Goal: Information Seeking & Learning: Learn about a topic

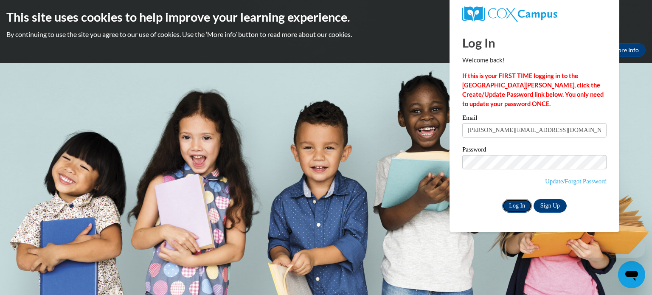
click at [513, 210] on input "Log In" at bounding box center [517, 206] width 30 height 14
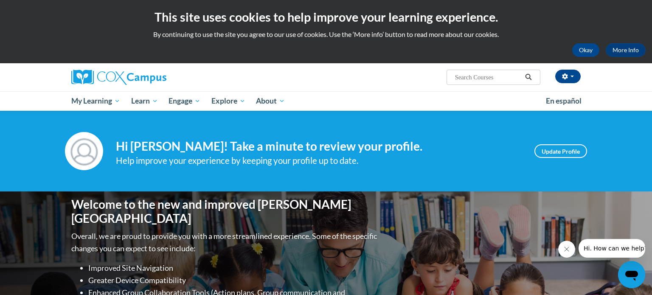
click at [487, 73] on input "Search..." at bounding box center [488, 77] width 68 height 10
type input "an ecosystem"
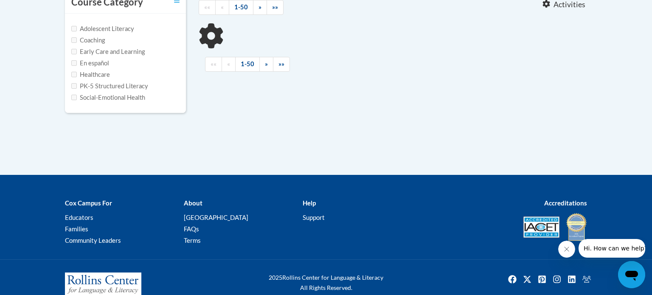
scroll to position [210, 0]
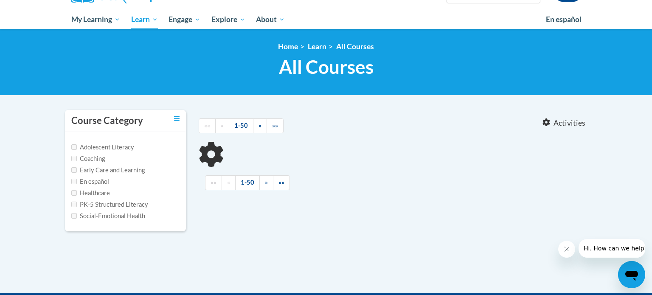
type input "an ecosystem"
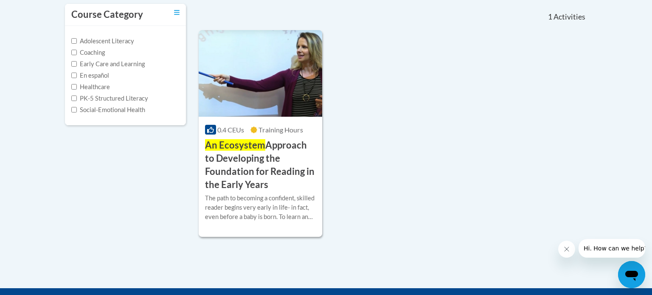
scroll to position [196, 0]
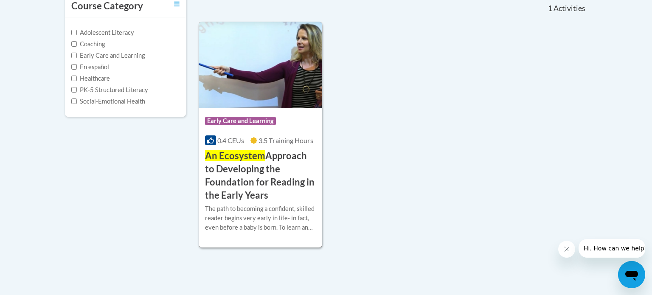
click at [274, 155] on h3 "An Ecosystem Approach to Developing the Foundation for Reading in the Early Yea…" at bounding box center [260, 175] width 111 height 52
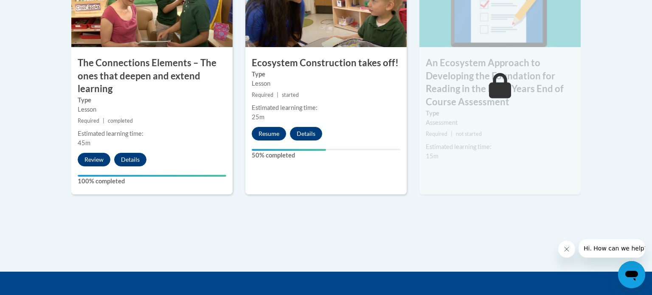
scroll to position [804, 0]
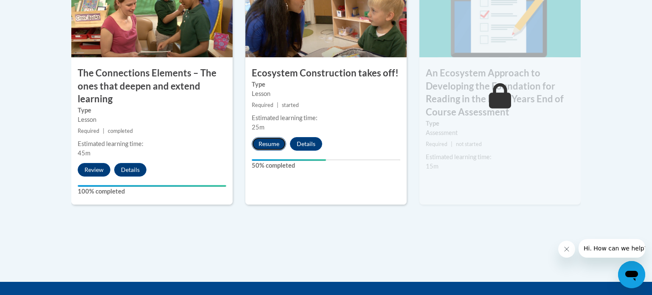
click at [272, 140] on button "Resume" at bounding box center [269, 144] width 34 height 14
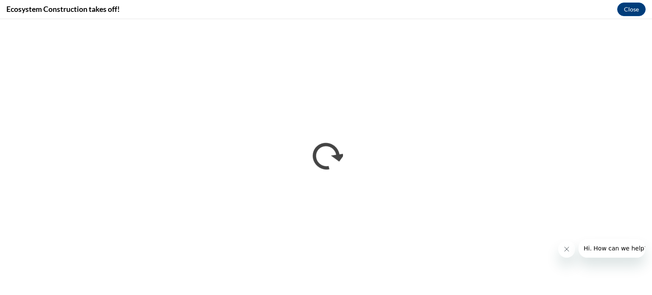
scroll to position [0, 0]
click at [560, 248] on button "Close message from company" at bounding box center [566, 249] width 17 height 17
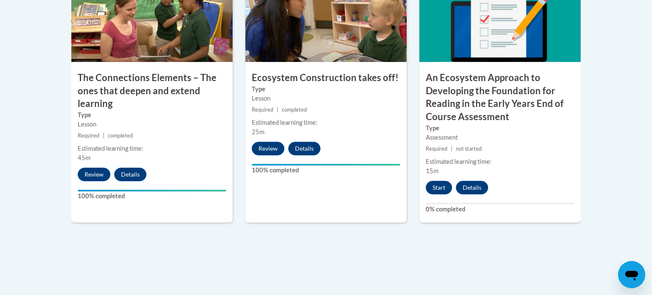
scroll to position [799, 0]
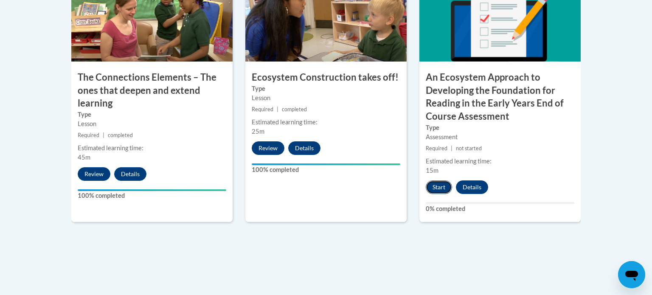
click at [442, 189] on button "Start" at bounding box center [439, 187] width 26 height 14
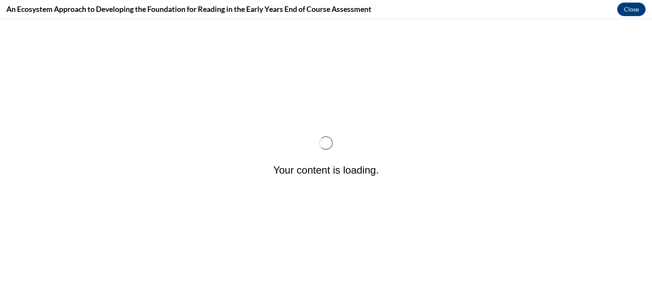
scroll to position [0, 0]
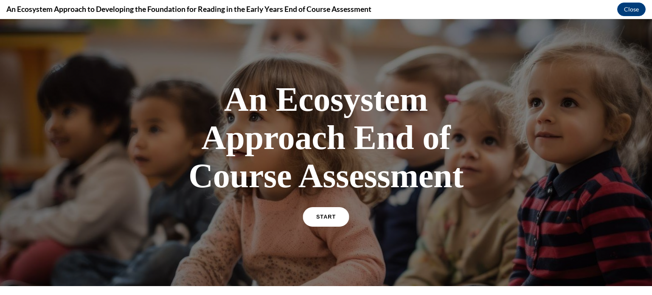
click at [338, 216] on link "START" at bounding box center [326, 217] width 46 height 20
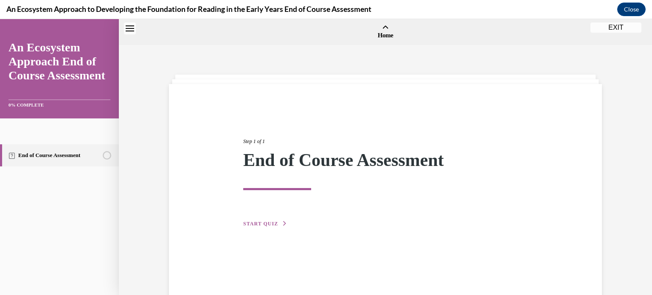
scroll to position [26, 0]
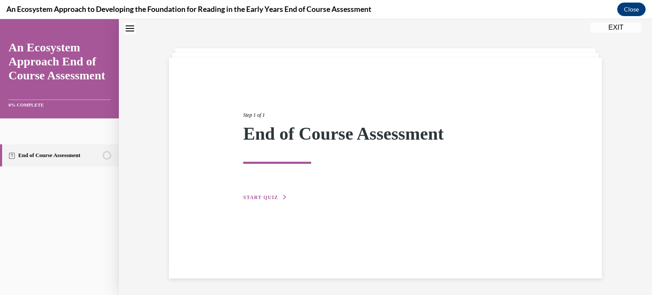
click at [271, 198] on span "START QUIZ" at bounding box center [260, 198] width 35 height 6
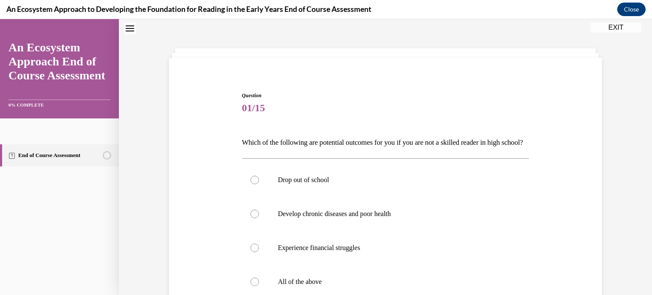
click at [308, 145] on p "Which of the following are potential outcomes for you if you are not a skilled …" at bounding box center [386, 142] width 288 height 14
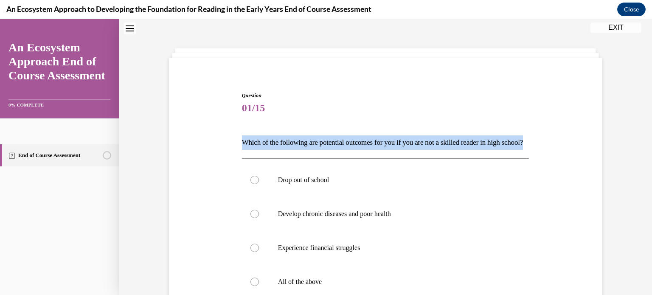
copy p "Which of the following are potential outcomes for you if you are not a skilled …"
click at [197, 180] on div "Question 01/15 Which of the following are potential outcomes for you if you are…" at bounding box center [385, 235] width 437 height 338
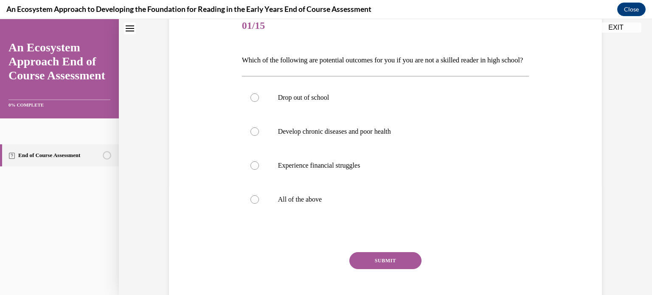
scroll to position [120, 0]
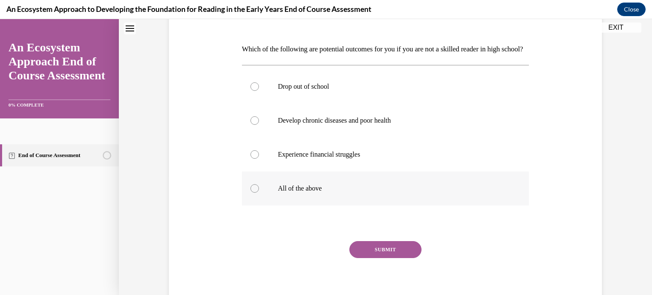
click at [275, 202] on label "All of the above" at bounding box center [386, 189] width 288 height 34
click at [259, 193] on input "All of the above" at bounding box center [255, 188] width 8 height 8
radio input "true"
click at [382, 258] on button "SUBMIT" at bounding box center [386, 249] width 72 height 17
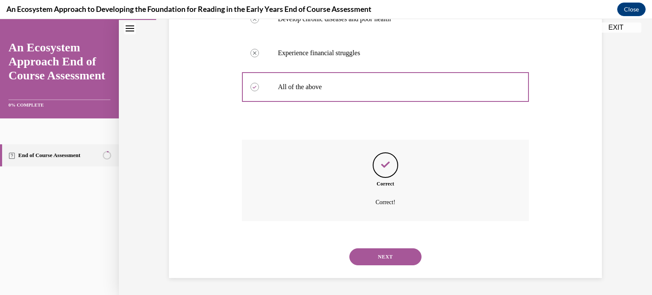
scroll to position [235, 0]
click at [398, 255] on button "NEXT" at bounding box center [386, 256] width 72 height 17
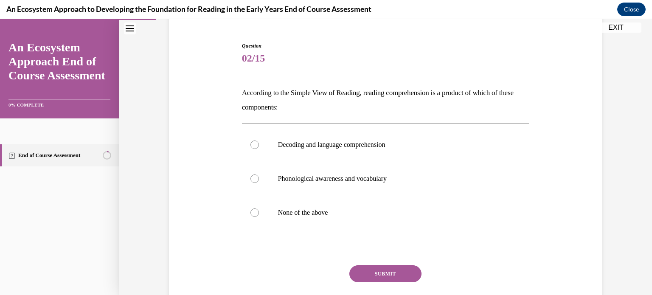
scroll to position [85, 0]
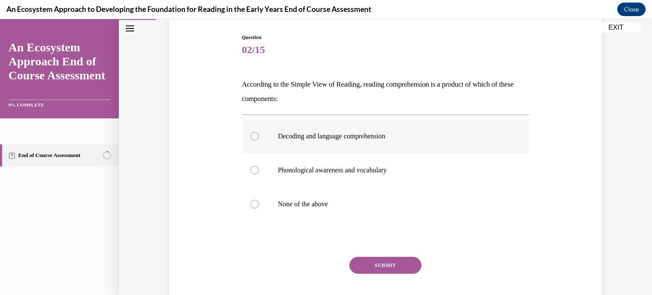
click at [265, 133] on label "Decoding and language comprehension" at bounding box center [386, 136] width 288 height 34
click at [259, 133] on input "Decoding and language comprehension" at bounding box center [255, 136] width 8 height 8
radio input "true"
click at [396, 271] on button "SUBMIT" at bounding box center [386, 265] width 72 height 17
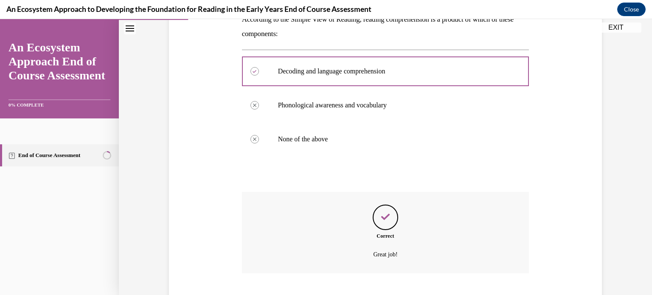
scroll to position [201, 0]
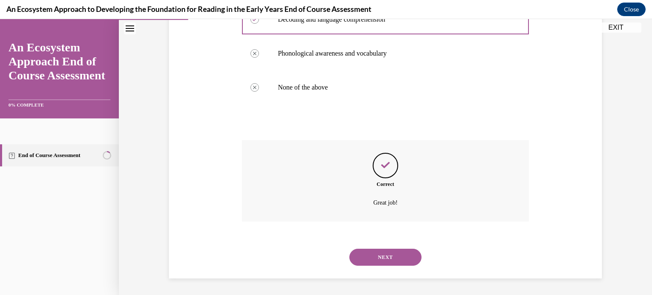
click at [383, 257] on button "NEXT" at bounding box center [386, 257] width 72 height 17
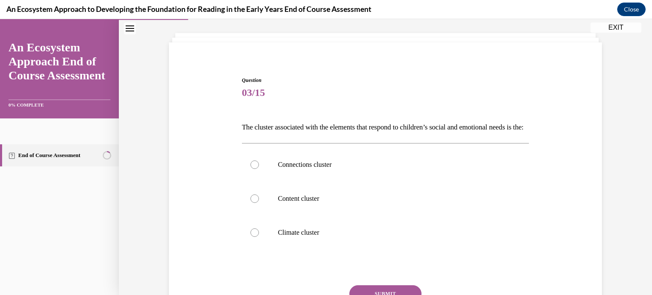
scroll to position [71, 0]
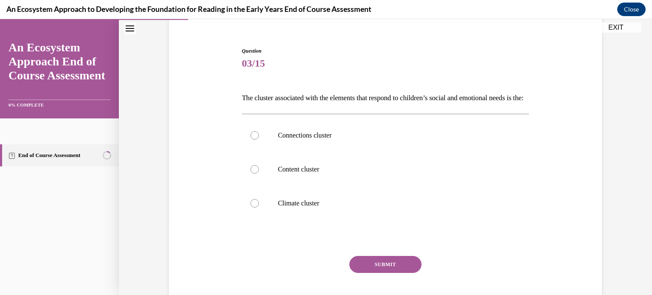
click at [404, 95] on p "The cluster associated with the elements that respond to children’s social and …" at bounding box center [386, 98] width 288 height 14
click at [210, 89] on div "Question 03/15 The cluster associated with the elements that respond to childre…" at bounding box center [385, 174] width 437 height 304
click at [276, 186] on label "Content cluster" at bounding box center [386, 169] width 288 height 34
click at [259, 174] on input "Content cluster" at bounding box center [255, 169] width 8 height 8
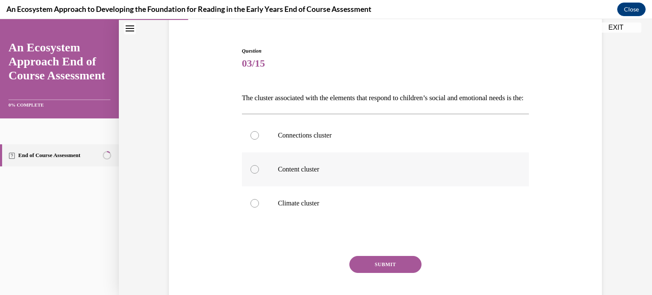
radio input "true"
click at [292, 208] on p "Climate cluster" at bounding box center [393, 203] width 230 height 8
click at [259, 208] on input "Climate cluster" at bounding box center [255, 203] width 8 height 8
radio input "true"
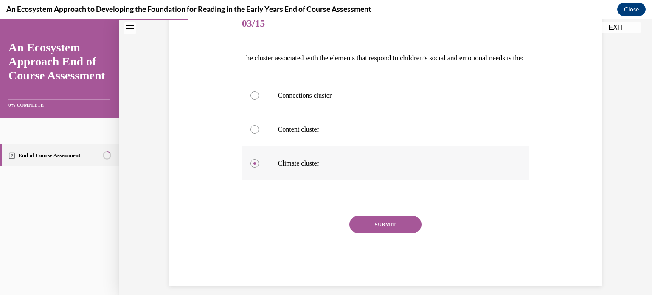
scroll to position [117, 0]
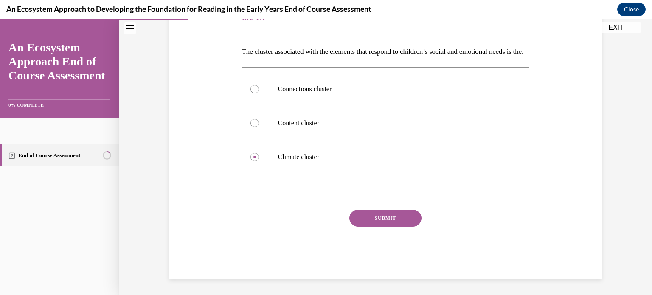
click at [361, 227] on button "SUBMIT" at bounding box center [386, 218] width 72 height 17
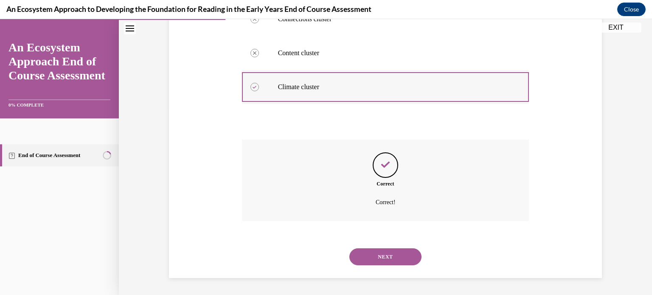
scroll to position [201, 0]
click at [381, 263] on button "NEXT" at bounding box center [386, 256] width 72 height 17
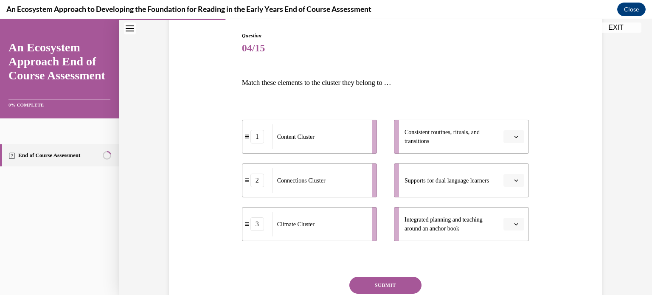
scroll to position [89, 0]
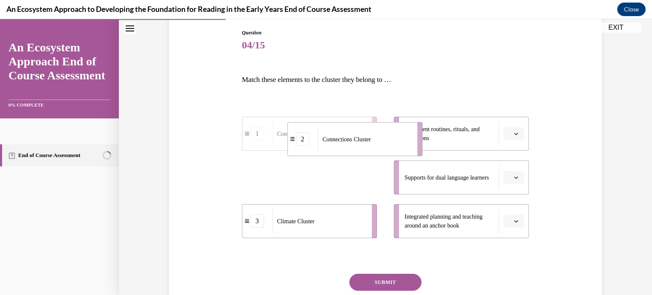
drag, startPoint x: 326, startPoint y: 180, endPoint x: 400, endPoint y: 117, distance: 97.1
click at [400, 117] on div "1 Content Cluster 2 Connections Cluster 3 Climate Cluster Consistent routines, …" at bounding box center [386, 169] width 288 height 138
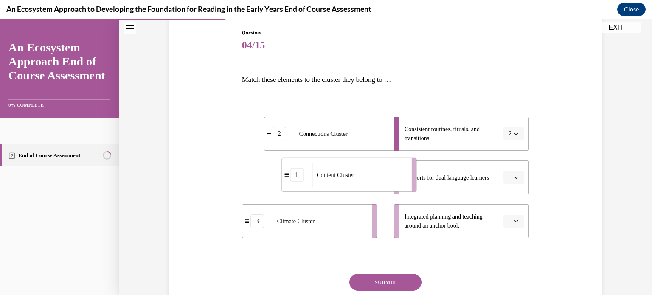
drag, startPoint x: 352, startPoint y: 183, endPoint x: 403, endPoint y: 179, distance: 50.7
click at [403, 179] on div "Content Cluster" at bounding box center [359, 175] width 94 height 25
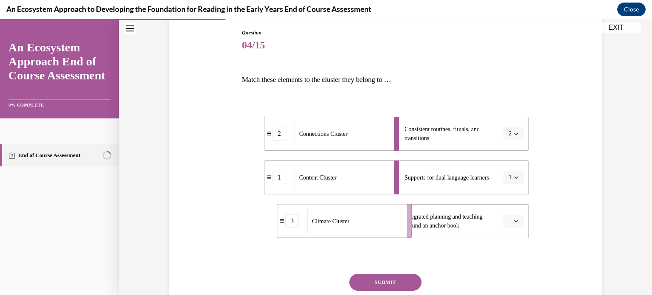
drag, startPoint x: 336, startPoint y: 222, endPoint x: 380, endPoint y: 222, distance: 43.7
click at [380, 222] on div "Climate Cluster" at bounding box center [354, 221] width 94 height 25
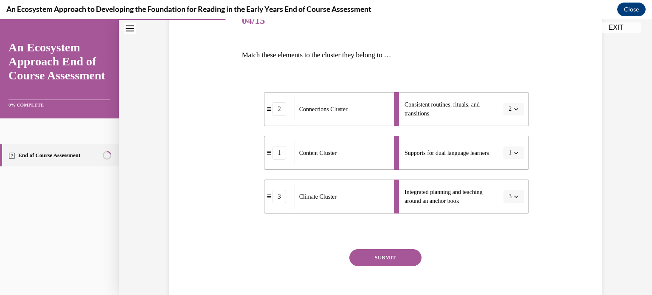
click at [406, 262] on button "SUBMIT" at bounding box center [386, 257] width 72 height 17
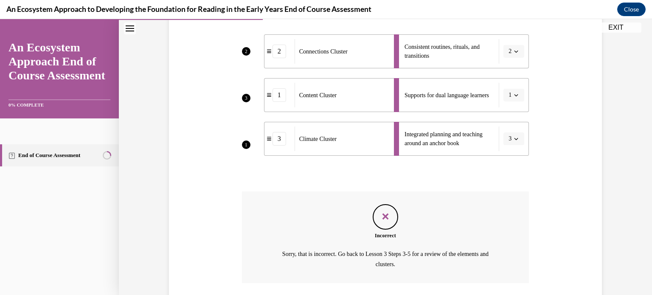
scroll to position [233, 0]
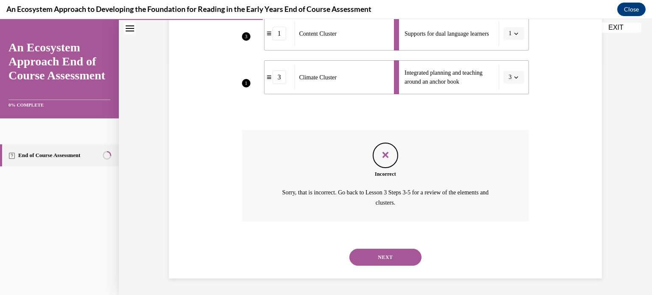
click at [393, 252] on button "NEXT" at bounding box center [386, 257] width 72 height 17
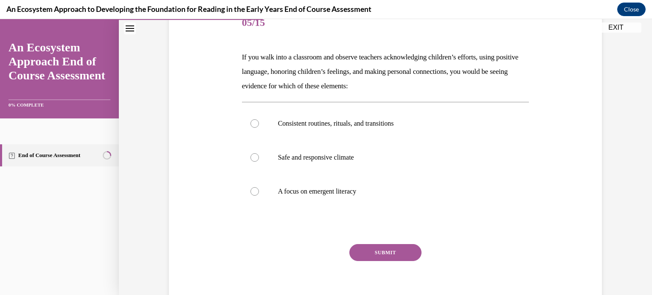
scroll to position [95, 0]
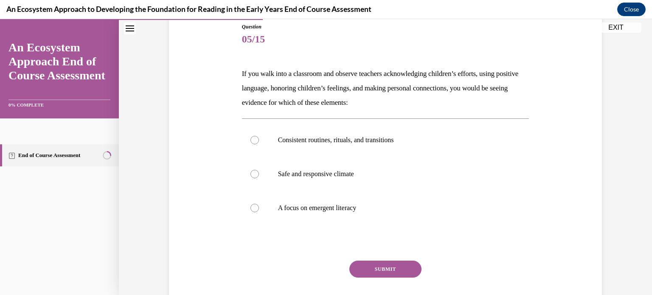
click at [196, 80] on div "Question 05/15 If you walk into a classroom and observe teachers acknowledging …" at bounding box center [385, 163] width 437 height 333
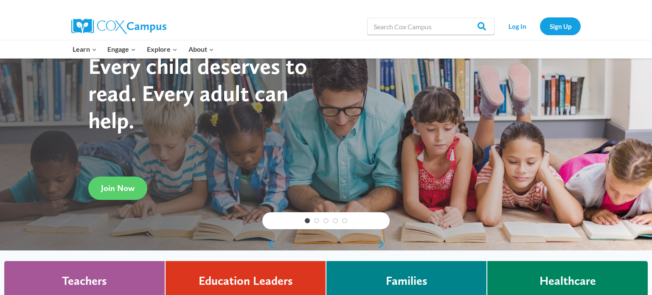
scroll to position [31, 0]
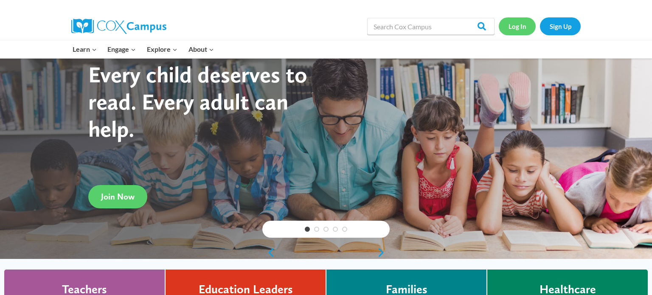
click at [518, 31] on link "Log In" at bounding box center [517, 25] width 37 height 17
click at [521, 32] on link "Log In" at bounding box center [517, 25] width 37 height 17
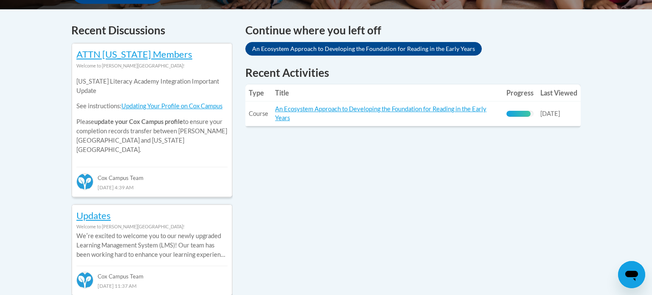
scroll to position [353, 0]
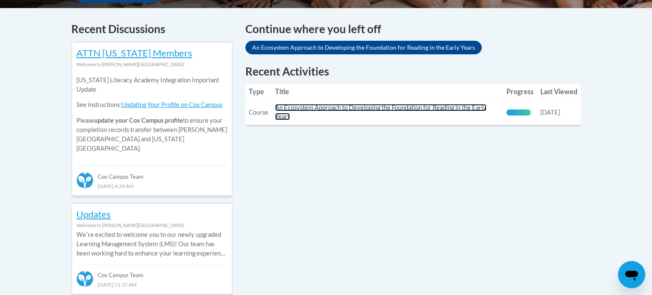
click at [452, 109] on link "An Ecosystem Approach to Developing the Foundation for Reading in the Early Yea…" at bounding box center [380, 112] width 211 height 16
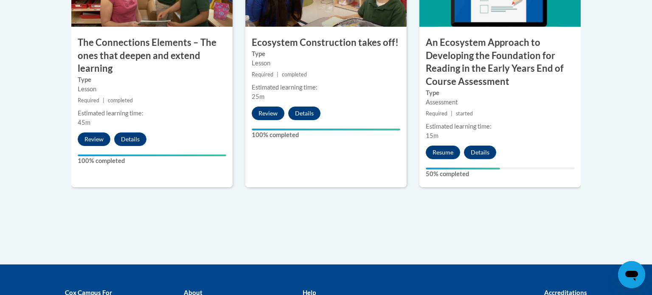
scroll to position [835, 0]
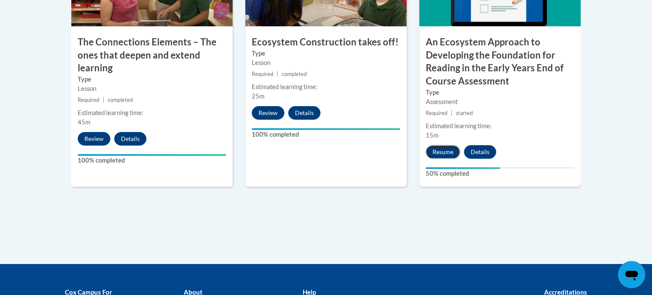
click at [448, 150] on button "Resume" at bounding box center [443, 152] width 34 height 14
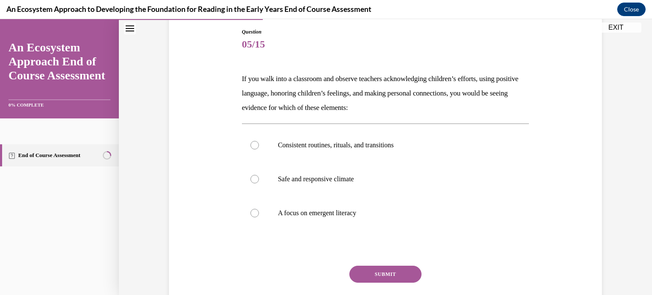
scroll to position [90, 0]
click at [341, 74] on p "If you walk into a classroom and observe teachers acknowledging children’s effo…" at bounding box center [386, 92] width 288 height 43
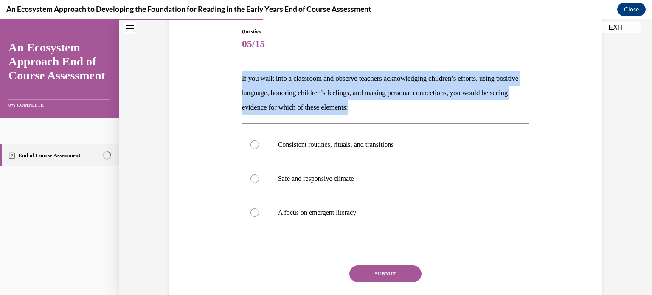
copy p "If you walk into a classroom and observe teachers acknowledging children’s effo…"
click at [205, 138] on div "Question 05/15 If you walk into a classroom and observe teachers acknowledging …" at bounding box center [385, 168] width 437 height 333
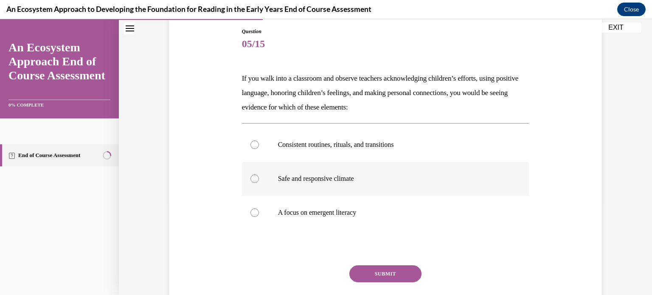
click at [259, 187] on label "Safe and responsive climate" at bounding box center [386, 179] width 288 height 34
click at [259, 183] on input "Safe and responsive climate" at bounding box center [255, 179] width 8 height 8
radio input "true"
click at [375, 270] on button "SUBMIT" at bounding box center [386, 273] width 72 height 17
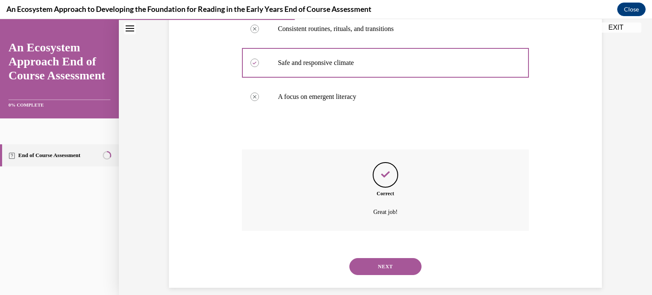
scroll to position [216, 0]
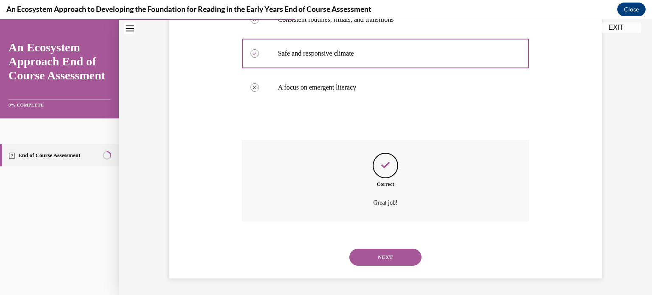
click at [382, 255] on button "NEXT" at bounding box center [386, 257] width 72 height 17
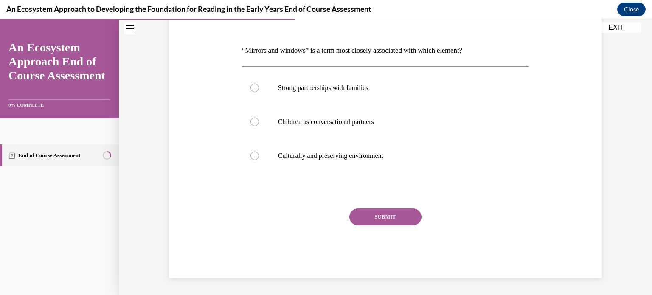
scroll to position [94, 0]
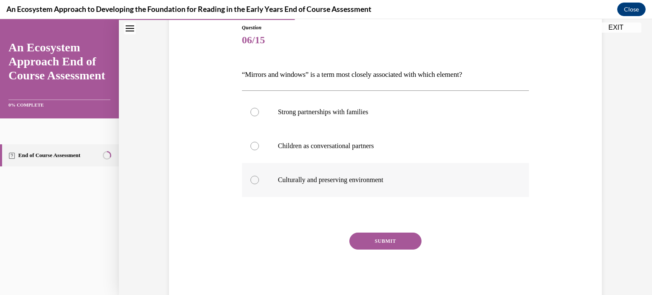
click at [255, 183] on div at bounding box center [255, 180] width 8 height 8
click at [255, 183] on input "Culturally and preserving environment" at bounding box center [255, 180] width 8 height 8
radio input "true"
click at [369, 237] on button "SUBMIT" at bounding box center [386, 241] width 72 height 17
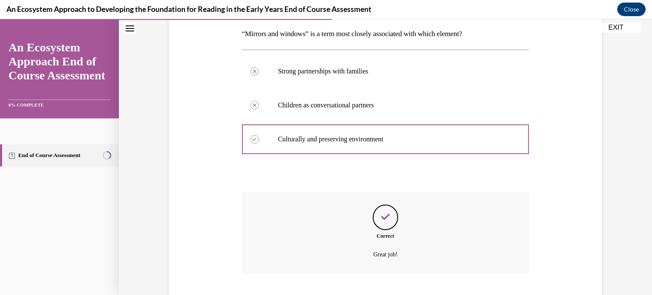
scroll to position [187, 0]
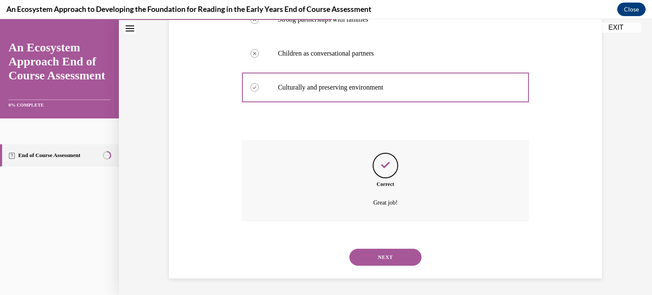
click at [360, 257] on button "NEXT" at bounding box center [386, 257] width 72 height 17
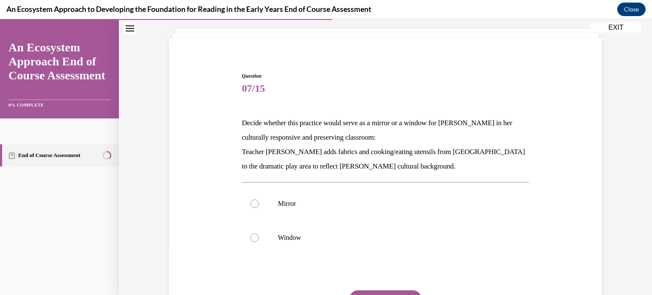
scroll to position [83, 0]
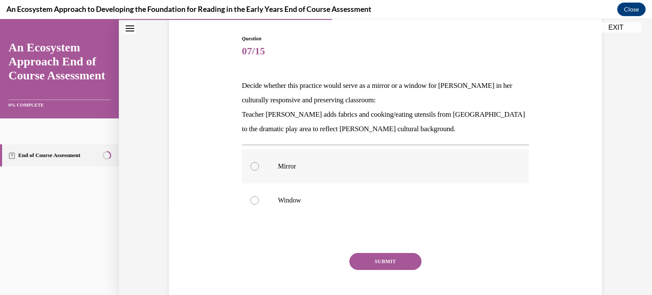
click at [258, 158] on label "Mirror" at bounding box center [386, 166] width 288 height 34
click at [258, 162] on input "Mirror" at bounding box center [255, 166] width 8 height 8
radio input "true"
click at [368, 265] on button "SUBMIT" at bounding box center [386, 261] width 72 height 17
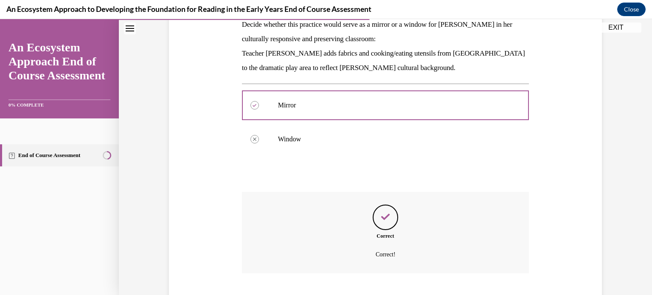
scroll to position [196, 0]
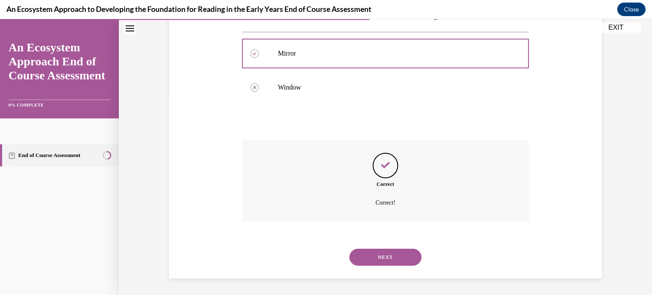
click at [373, 265] on button "NEXT" at bounding box center [386, 257] width 72 height 17
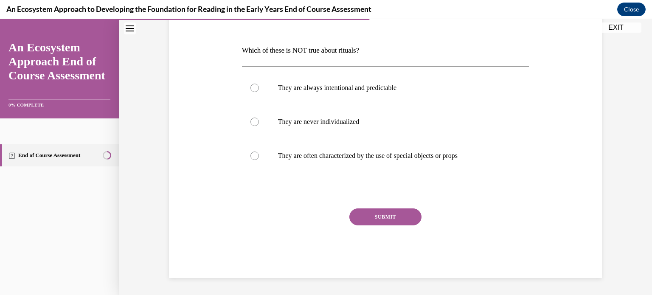
scroll to position [94, 0]
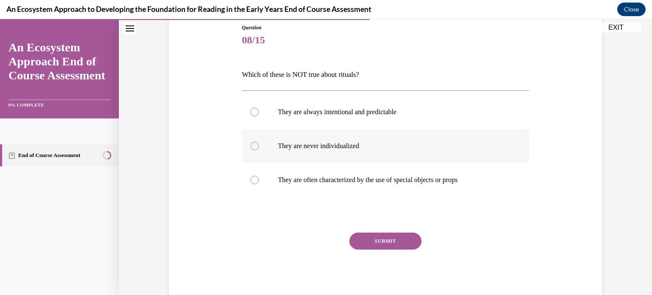
click at [257, 147] on div at bounding box center [255, 146] width 8 height 8
click at [257, 147] on input "They are never individualized" at bounding box center [255, 146] width 8 height 8
radio input "true"
click at [367, 245] on button "SUBMIT" at bounding box center [386, 241] width 72 height 17
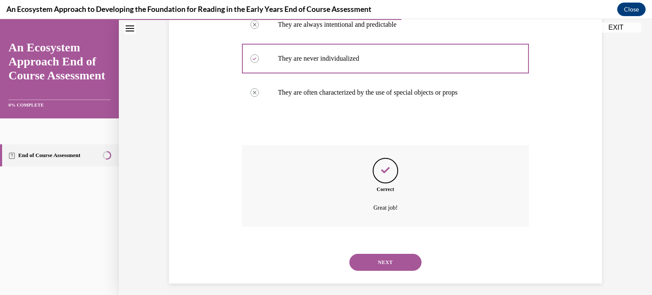
scroll to position [187, 0]
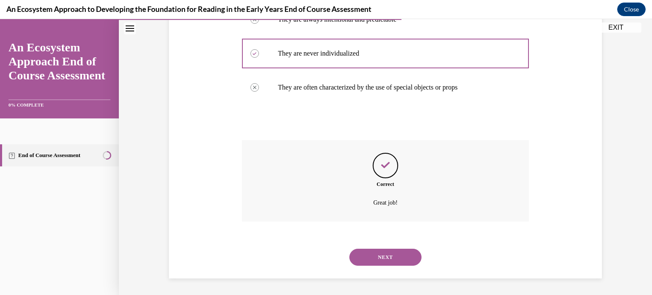
click at [377, 261] on button "NEXT" at bounding box center [386, 257] width 72 height 17
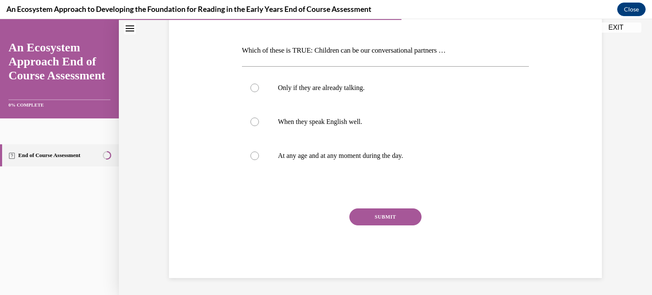
scroll to position [94, 0]
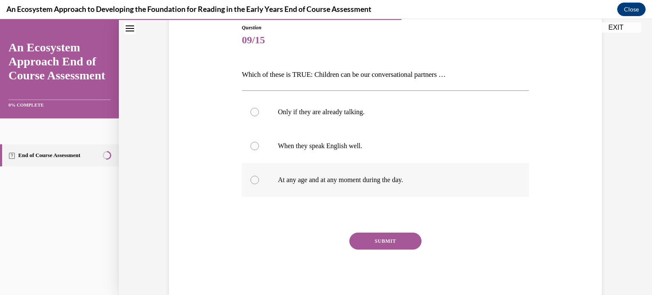
click at [260, 183] on label "At any age and at any moment during the day." at bounding box center [386, 180] width 288 height 34
click at [259, 183] on input "At any age and at any moment during the day." at bounding box center [255, 180] width 8 height 8
radio input "true"
click at [375, 248] on button "SUBMIT" at bounding box center [386, 241] width 72 height 17
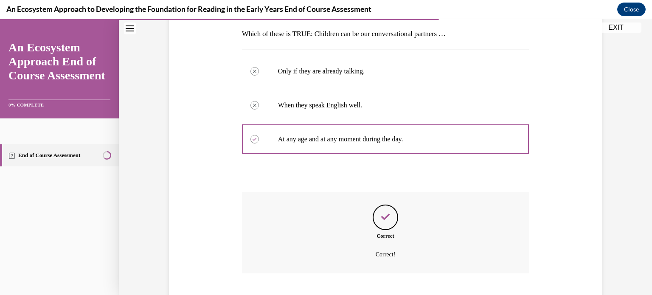
scroll to position [187, 0]
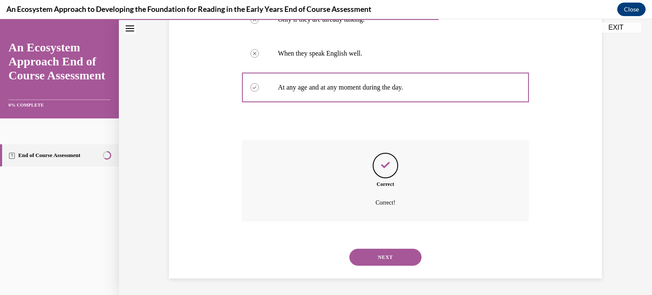
click at [370, 264] on button "NEXT" at bounding box center [386, 257] width 72 height 17
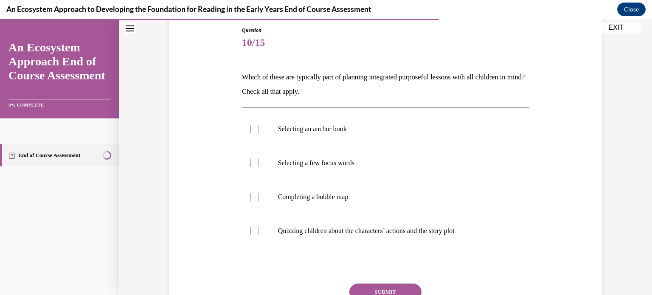
scroll to position [113, 0]
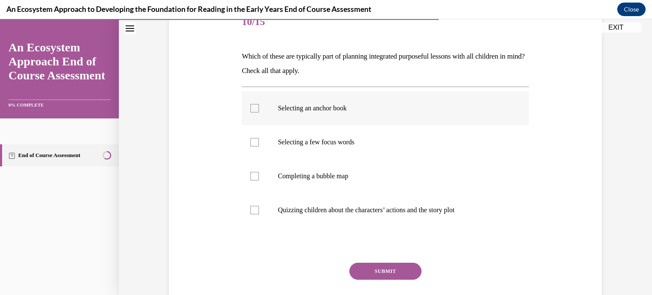
click at [260, 102] on label "Selecting an anchor book" at bounding box center [386, 108] width 288 height 34
click at [259, 104] on input "Selecting an anchor book" at bounding box center [255, 108] width 8 height 8
checkbox input "true"
click at [250, 141] on label "Selecting a few focus words" at bounding box center [386, 142] width 288 height 34
click at [251, 141] on input "Selecting a few focus words" at bounding box center [255, 142] width 8 height 8
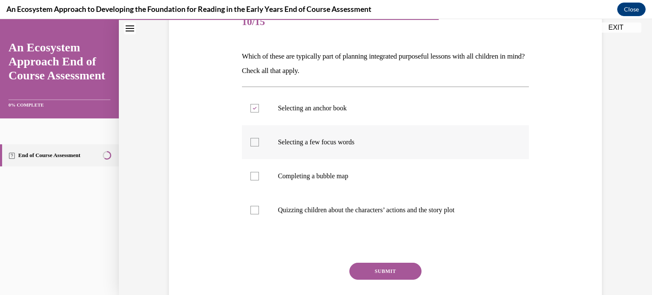
checkbox input "true"
click at [250, 178] on label "Completing a bubble map" at bounding box center [386, 176] width 288 height 34
click at [251, 178] on input "Completing a bubble map" at bounding box center [255, 176] width 8 height 8
checkbox input "true"
click at [367, 272] on button "SUBMIT" at bounding box center [386, 271] width 72 height 17
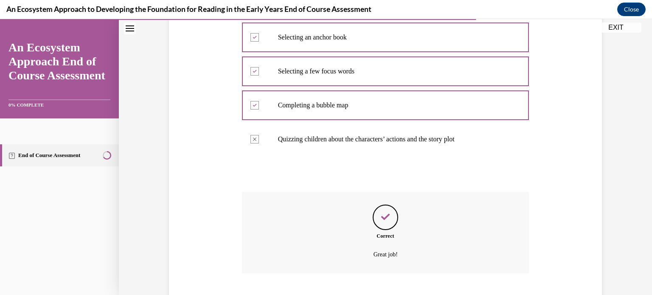
scroll to position [235, 0]
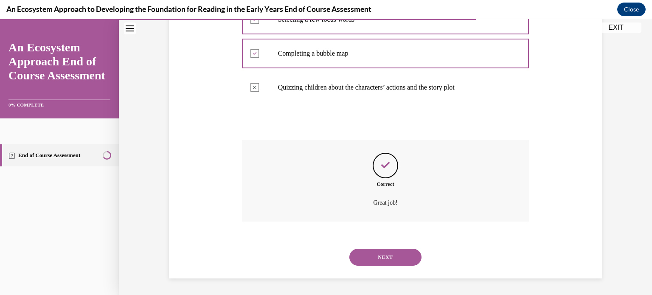
click at [365, 250] on button "NEXT" at bounding box center [386, 257] width 72 height 17
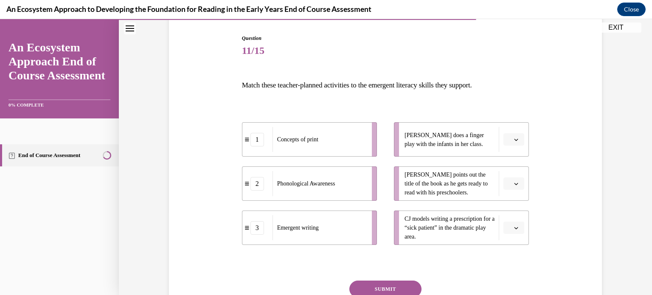
scroll to position [82, 0]
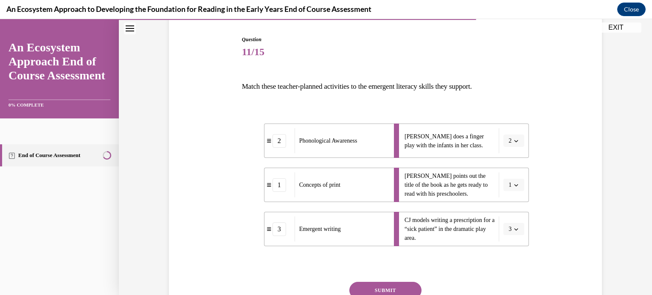
click at [348, 251] on div "Question 11/15 Match these teacher-planned activities to the emergent literacy …" at bounding box center [386, 194] width 288 height 316
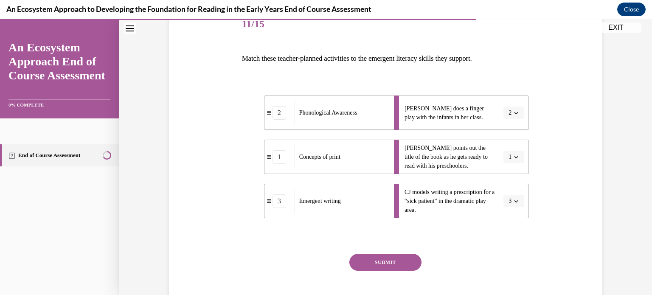
click at [362, 267] on button "SUBMIT" at bounding box center [386, 262] width 72 height 17
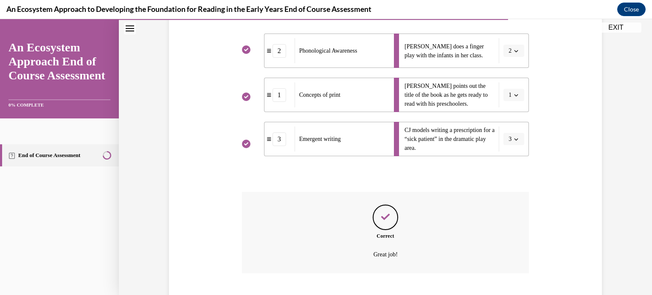
scroll to position [224, 0]
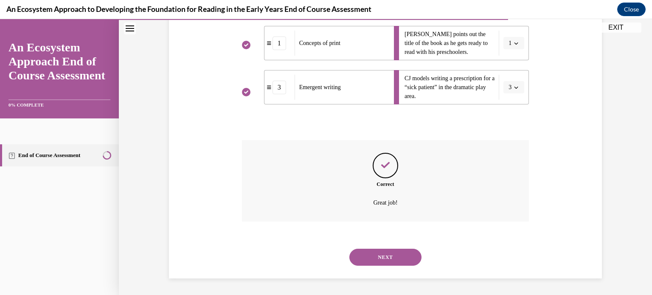
click at [369, 255] on button "NEXT" at bounding box center [386, 257] width 72 height 17
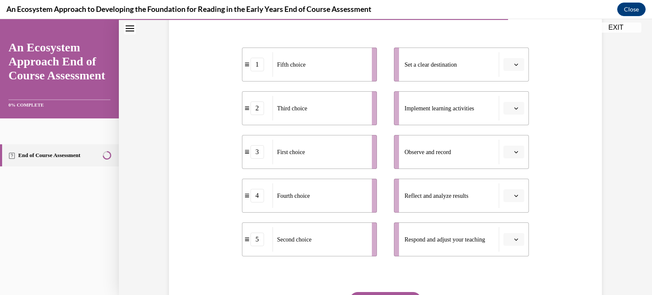
scroll to position [159, 0]
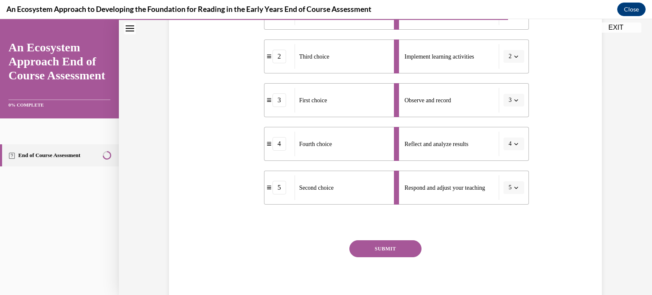
click at [392, 250] on button "SUBMIT" at bounding box center [386, 248] width 72 height 17
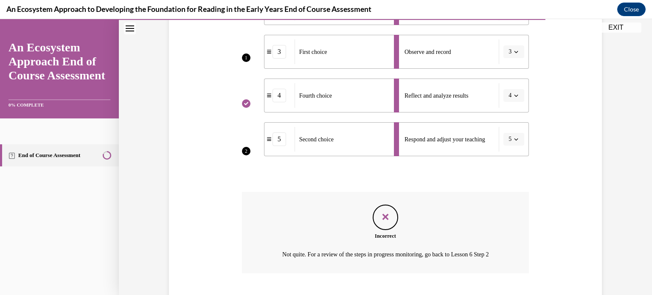
scroll to position [310, 0]
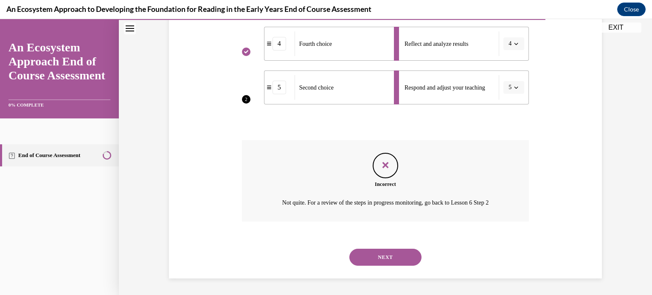
click at [392, 257] on button "NEXT" at bounding box center [386, 257] width 72 height 17
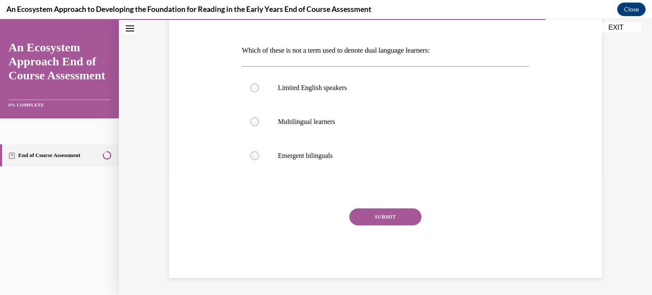
scroll to position [94, 0]
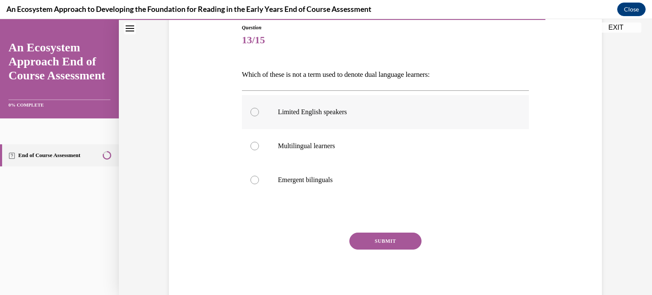
click at [252, 105] on label "Limited English speakers" at bounding box center [386, 112] width 288 height 34
click at [252, 108] on input "Limited English speakers" at bounding box center [255, 112] width 8 height 8
radio input "true"
click at [356, 245] on button "SUBMIT" at bounding box center [386, 241] width 72 height 17
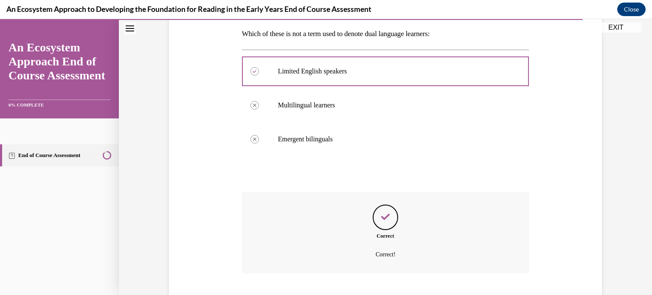
scroll to position [187, 0]
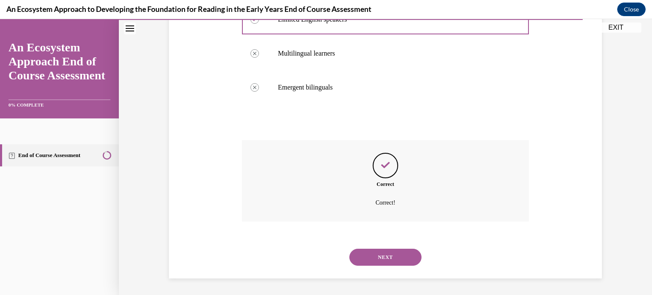
click at [372, 261] on button "NEXT" at bounding box center [386, 257] width 72 height 17
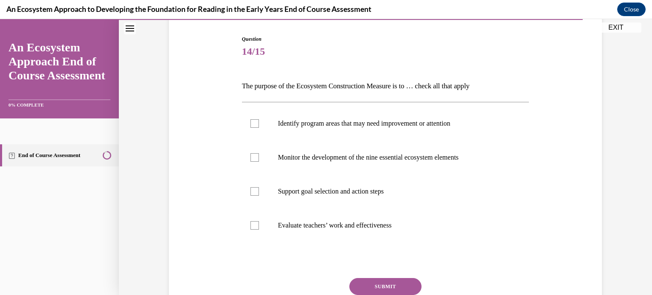
scroll to position [83, 0]
click at [253, 123] on div at bounding box center [255, 123] width 8 height 8
click at [253, 123] on input "Identify program areas that may need improvement or attention" at bounding box center [255, 123] width 8 height 8
checkbox input "true"
click at [254, 161] on label "Monitor the development of the nine essential ecosystem elements" at bounding box center [386, 157] width 288 height 34
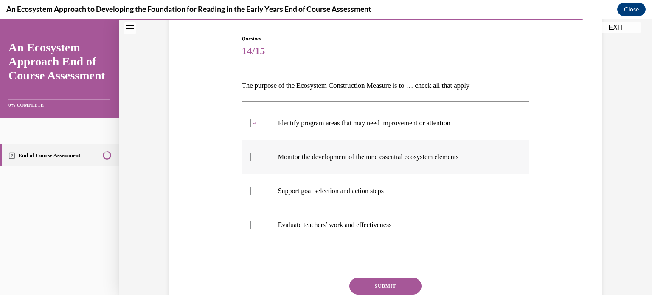
click at [254, 161] on input "Monitor the development of the nine essential ecosystem elements" at bounding box center [255, 157] width 8 height 8
checkbox input "true"
click at [249, 185] on label "Support goal selection and action steps" at bounding box center [386, 191] width 288 height 34
click at [251, 187] on input "Support goal selection and action steps" at bounding box center [255, 191] width 8 height 8
checkbox input "true"
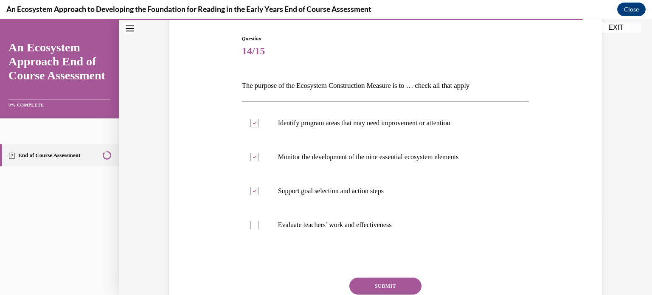
click at [365, 288] on button "SUBMIT" at bounding box center [386, 286] width 72 height 17
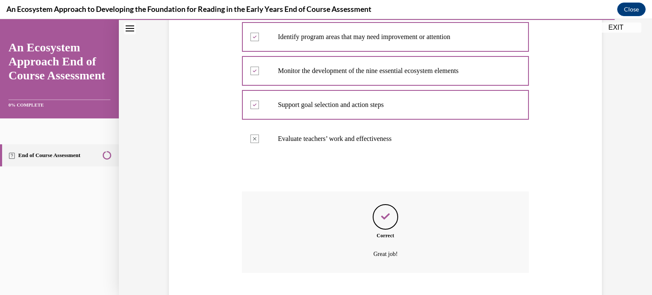
scroll to position [221, 0]
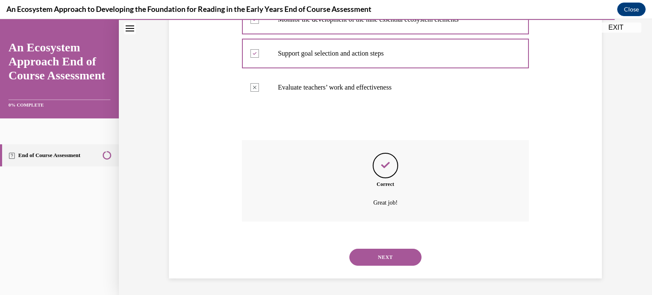
click at [371, 259] on button "NEXT" at bounding box center [386, 257] width 72 height 17
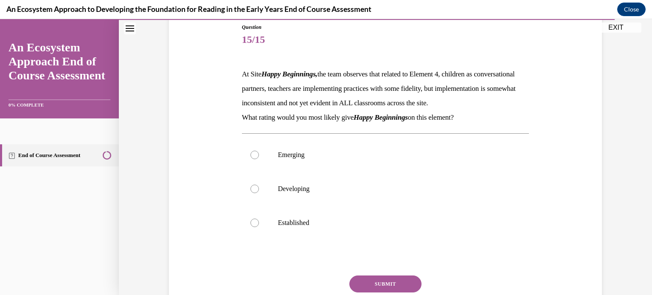
scroll to position [97, 0]
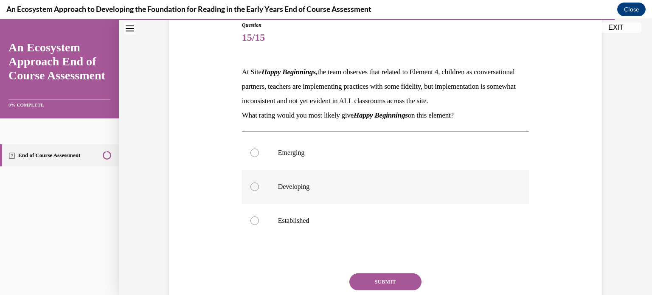
click at [262, 202] on label "Developing" at bounding box center [386, 187] width 288 height 34
click at [259, 191] on input "Developing" at bounding box center [255, 187] width 8 height 8
radio input "true"
click at [361, 290] on button "SUBMIT" at bounding box center [386, 282] width 72 height 17
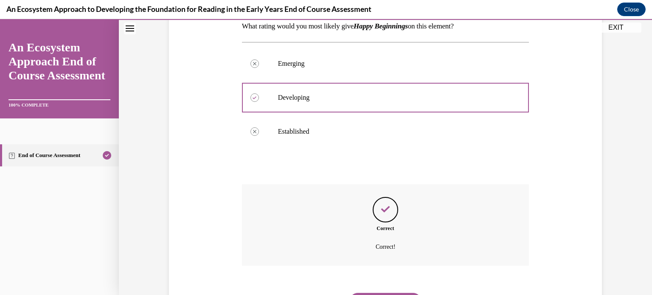
scroll to position [245, 0]
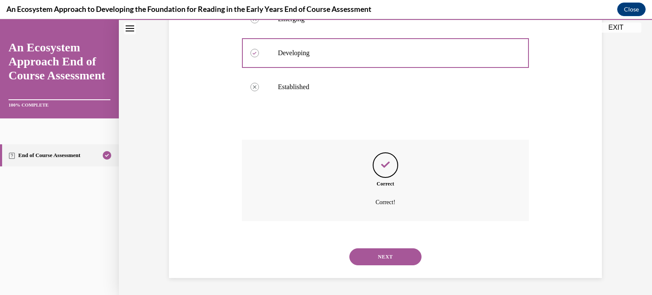
click at [390, 257] on button "NEXT" at bounding box center [386, 256] width 72 height 17
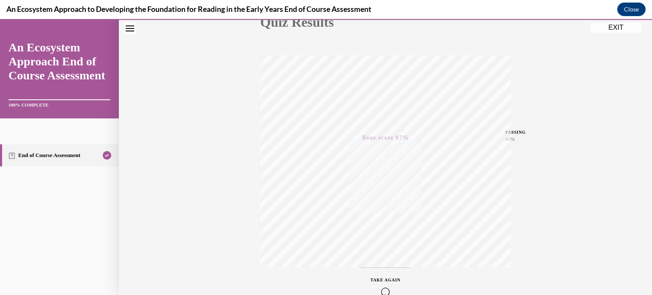
scroll to position [159, 0]
click at [618, 27] on button "EXIT" at bounding box center [616, 28] width 51 height 10
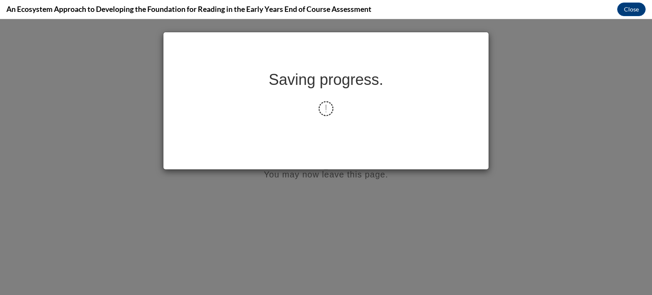
scroll to position [0, 0]
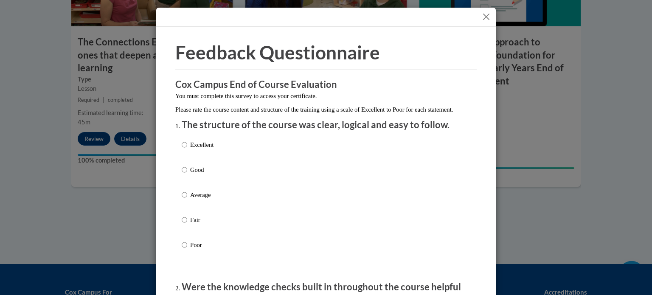
click at [203, 149] on p "Excellent" at bounding box center [201, 144] width 23 height 9
click at [187, 149] on input "Excellent" at bounding box center [185, 144] width 6 height 9
radio input "true"
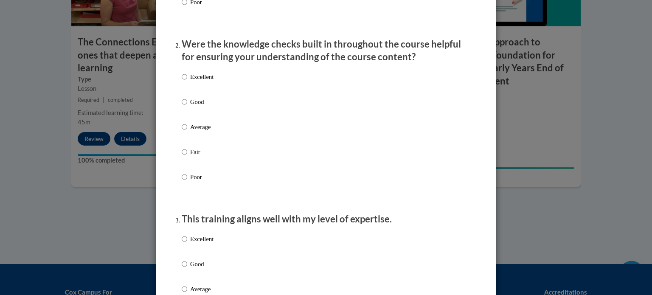
scroll to position [245, 0]
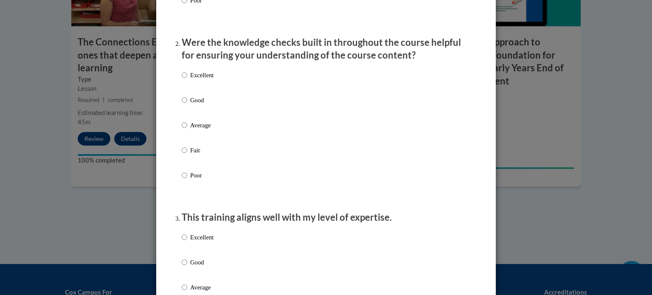
click at [199, 80] on p "Excellent" at bounding box center [201, 74] width 23 height 9
click at [187, 80] on input "Excellent" at bounding box center [185, 74] width 6 height 9
radio input "true"
click at [195, 242] on p "Excellent" at bounding box center [201, 237] width 23 height 9
click at [187, 242] on input "Excellent" at bounding box center [185, 237] width 6 height 9
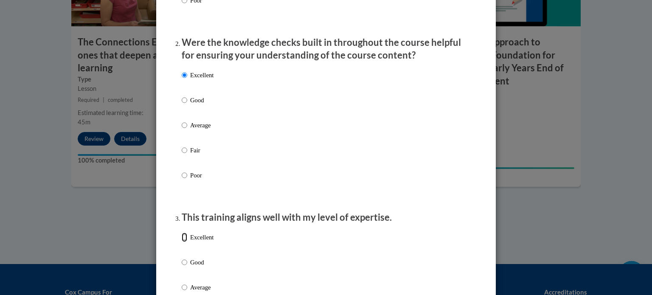
radio input "true"
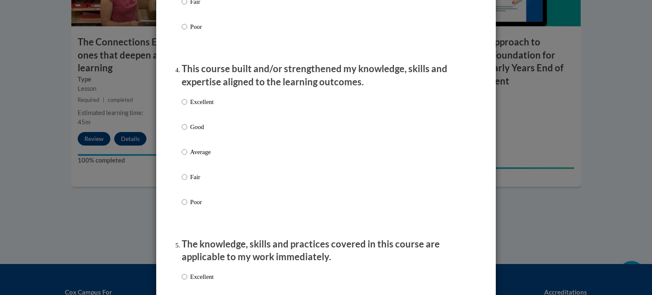
scroll to position [557, 0]
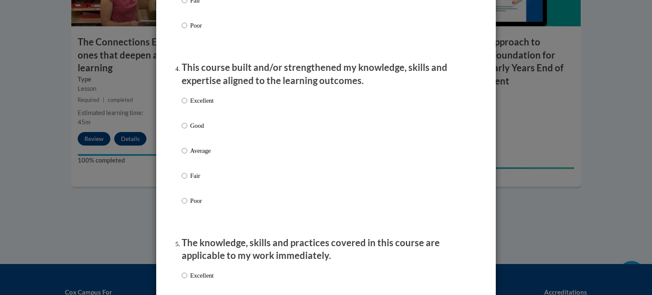
click at [200, 105] on p "Excellent" at bounding box center [201, 100] width 23 height 9
click at [187, 105] on input "Excellent" at bounding box center [185, 100] width 6 height 9
radio input "true"
click at [196, 280] on p "Excellent" at bounding box center [201, 275] width 23 height 9
click at [187, 280] on input "Excellent" at bounding box center [185, 275] width 6 height 9
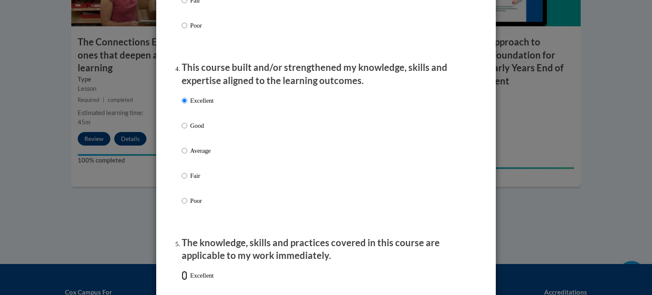
radio input "true"
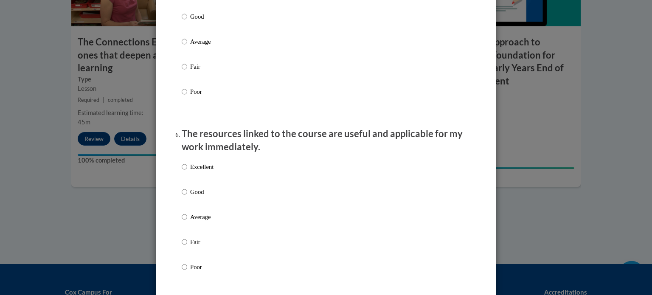
click at [205, 182] on label "Excellent" at bounding box center [198, 173] width 32 height 23
click at [187, 172] on input "Excellent" at bounding box center [185, 166] width 6 height 9
radio input "true"
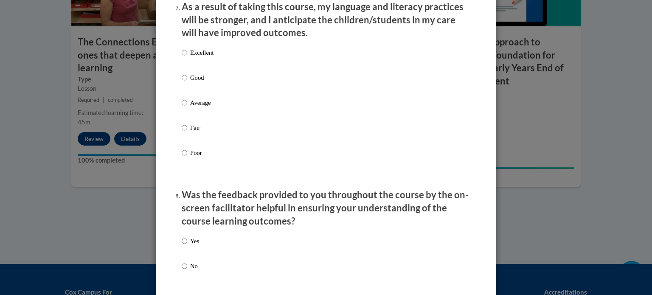
click at [201, 57] on p "Excellent" at bounding box center [201, 52] width 23 height 9
click at [187, 57] on input "Excellent" at bounding box center [185, 52] width 6 height 9
radio input "true"
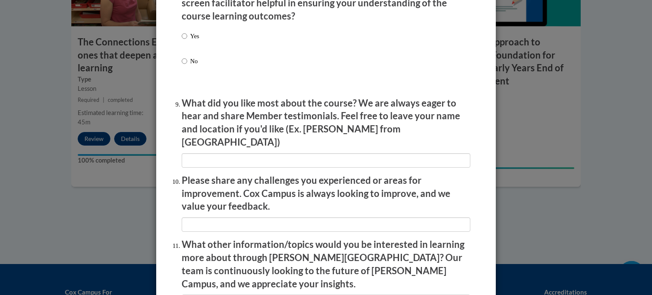
scroll to position [1357, 0]
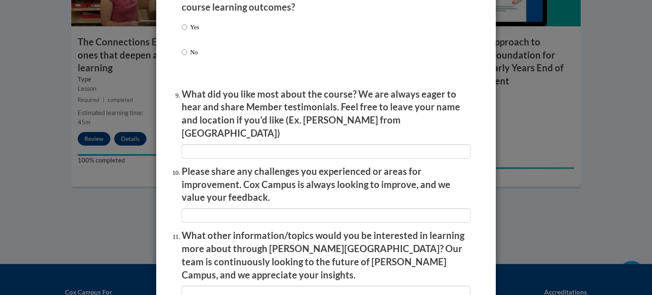
click at [197, 32] on p "Yes" at bounding box center [194, 27] width 9 height 9
click at [187, 32] on input "Yes" at bounding box center [185, 27] width 6 height 9
radio input "true"
click at [209, 149] on input "textbox" at bounding box center [326, 151] width 289 height 14
type input "It was engaging"
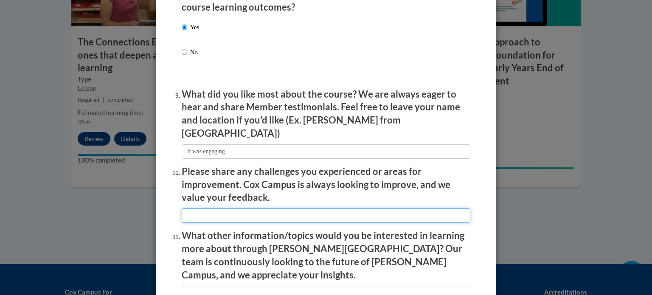
click at [226, 214] on input "textbox" at bounding box center [326, 216] width 289 height 14
type input "I have no complaints"
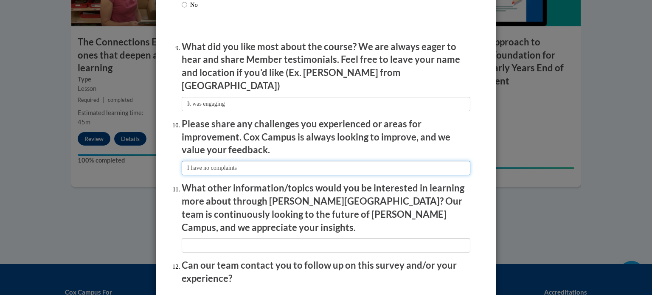
scroll to position [1473, 0]
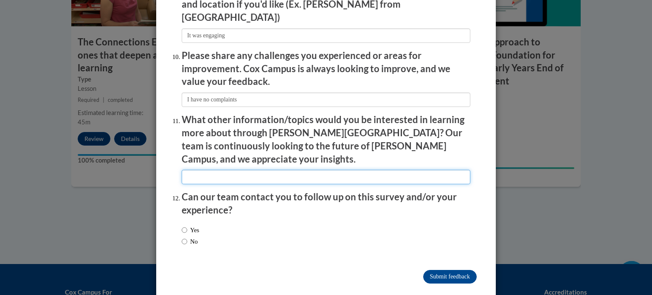
click at [228, 170] on input "textbox" at bounding box center [326, 177] width 289 height 14
click at [229, 221] on div "Yes No" at bounding box center [326, 237] width 289 height 32
click at [259, 170] on input "textbox" at bounding box center [326, 177] width 289 height 14
